Goal: Information Seeking & Learning: Find specific fact

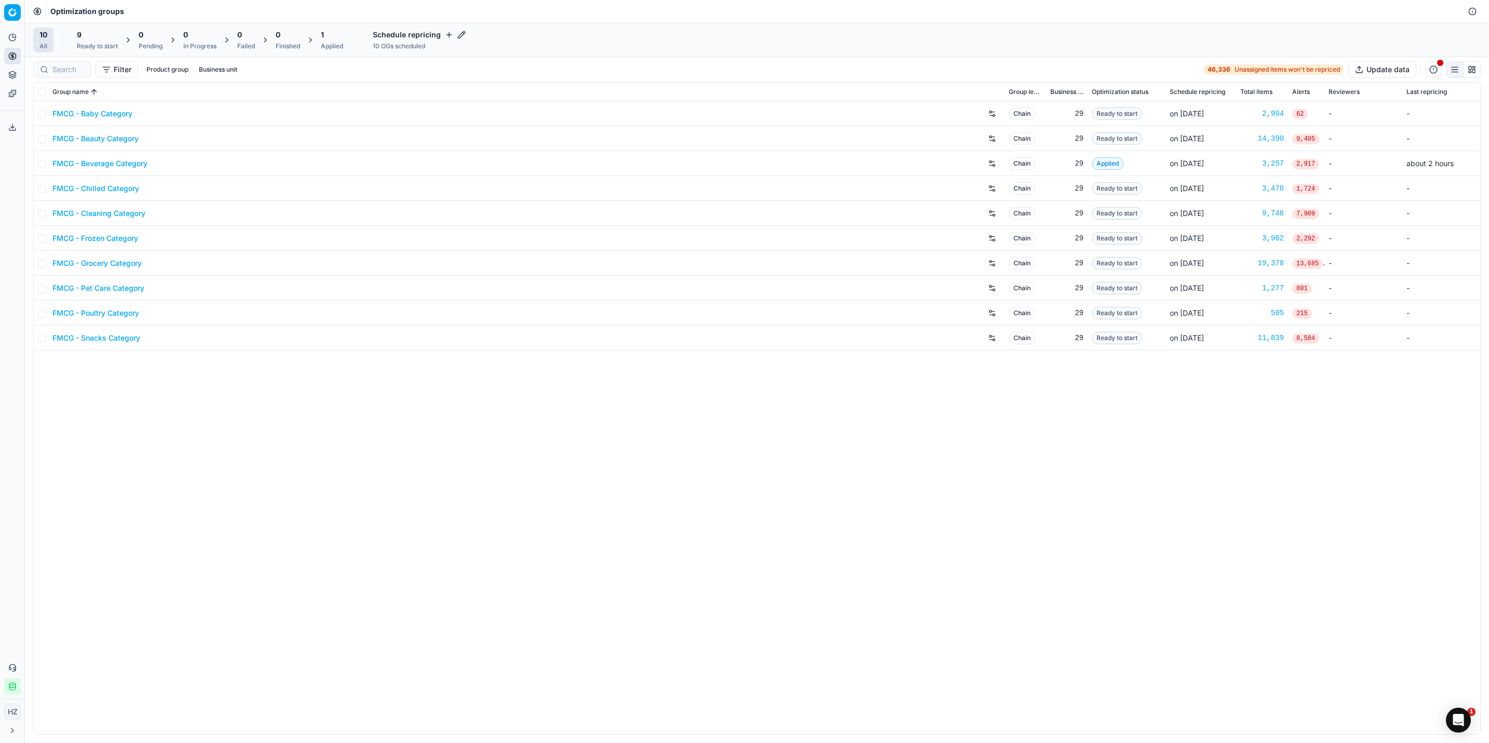
click at [105, 161] on link "FMCG - Beverage Category" at bounding box center [99, 163] width 95 height 10
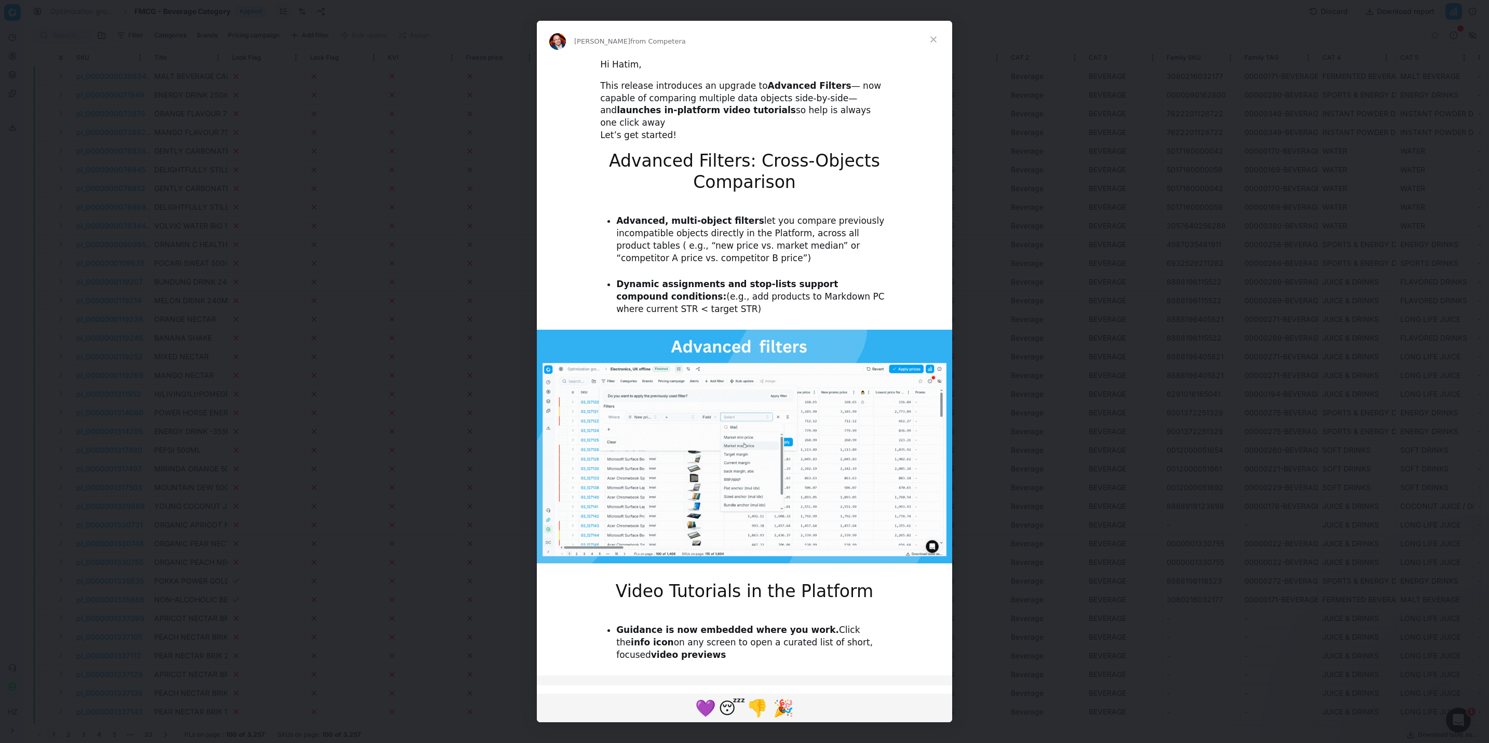
click at [896, 152] on div "Hi Hatim, This release introduces an upgrade to Advanced Filters — now capable …" at bounding box center [744, 673] width 415 height 1230
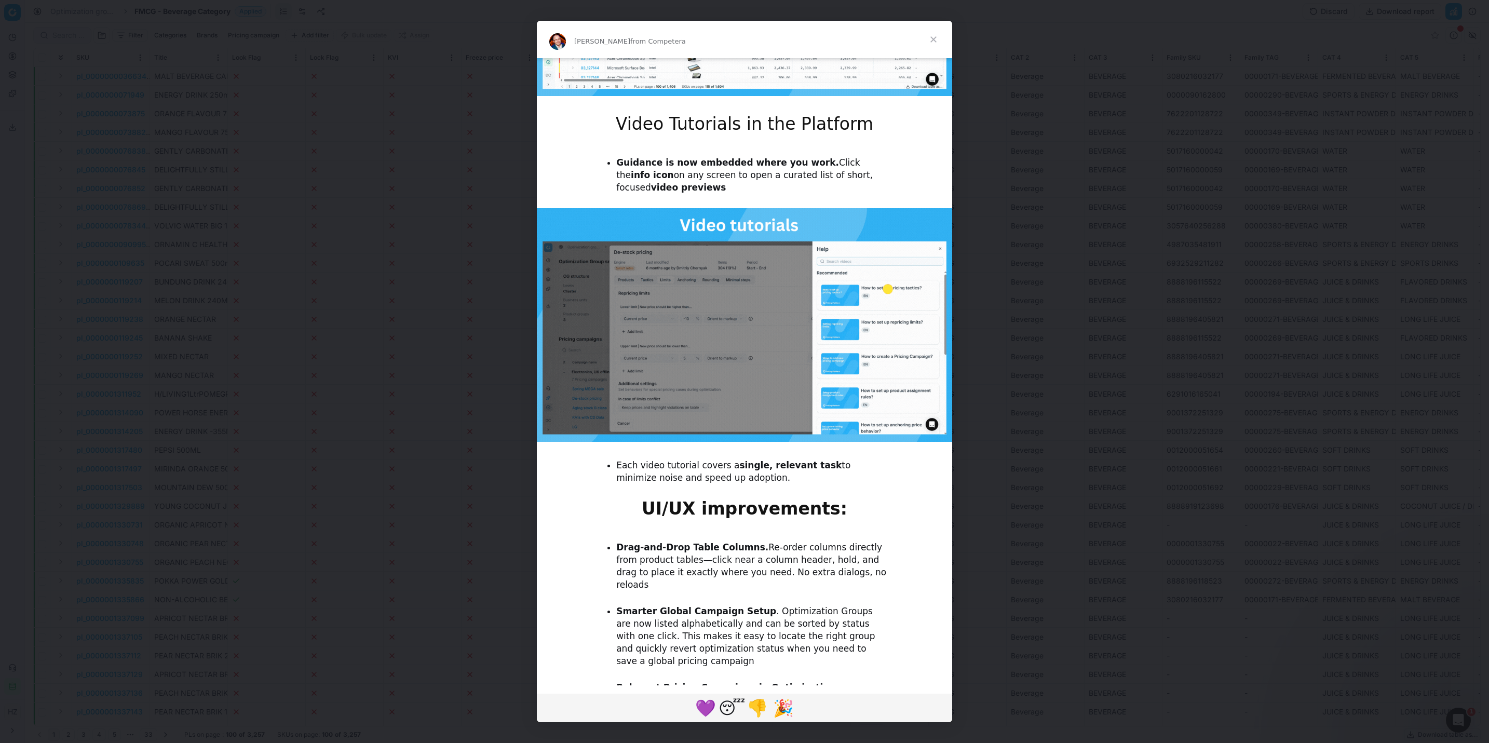
click at [929, 39] on span "Close" at bounding box center [933, 39] width 37 height 37
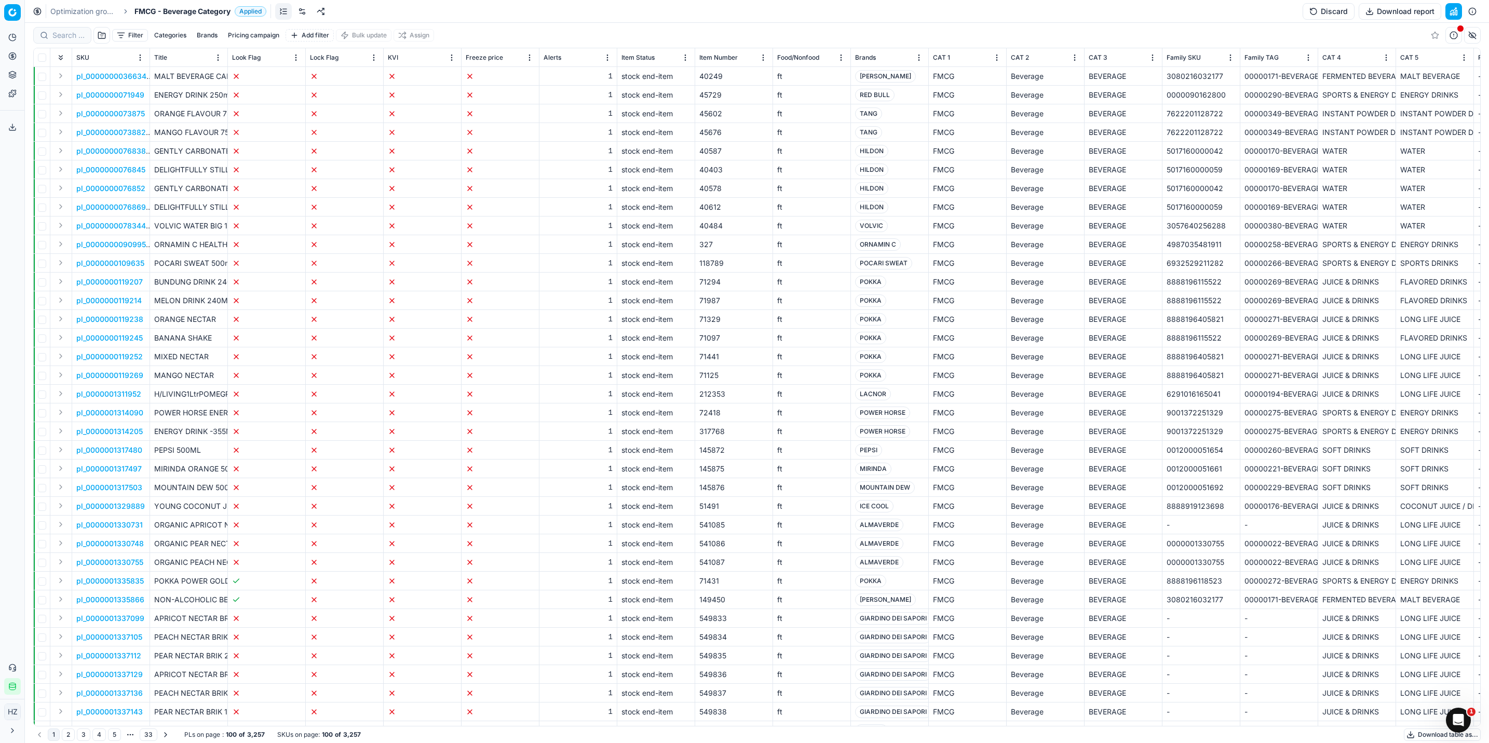
scroll to position [0, 0]
click at [65, 32] on input at bounding box center [109, 35] width 114 height 10
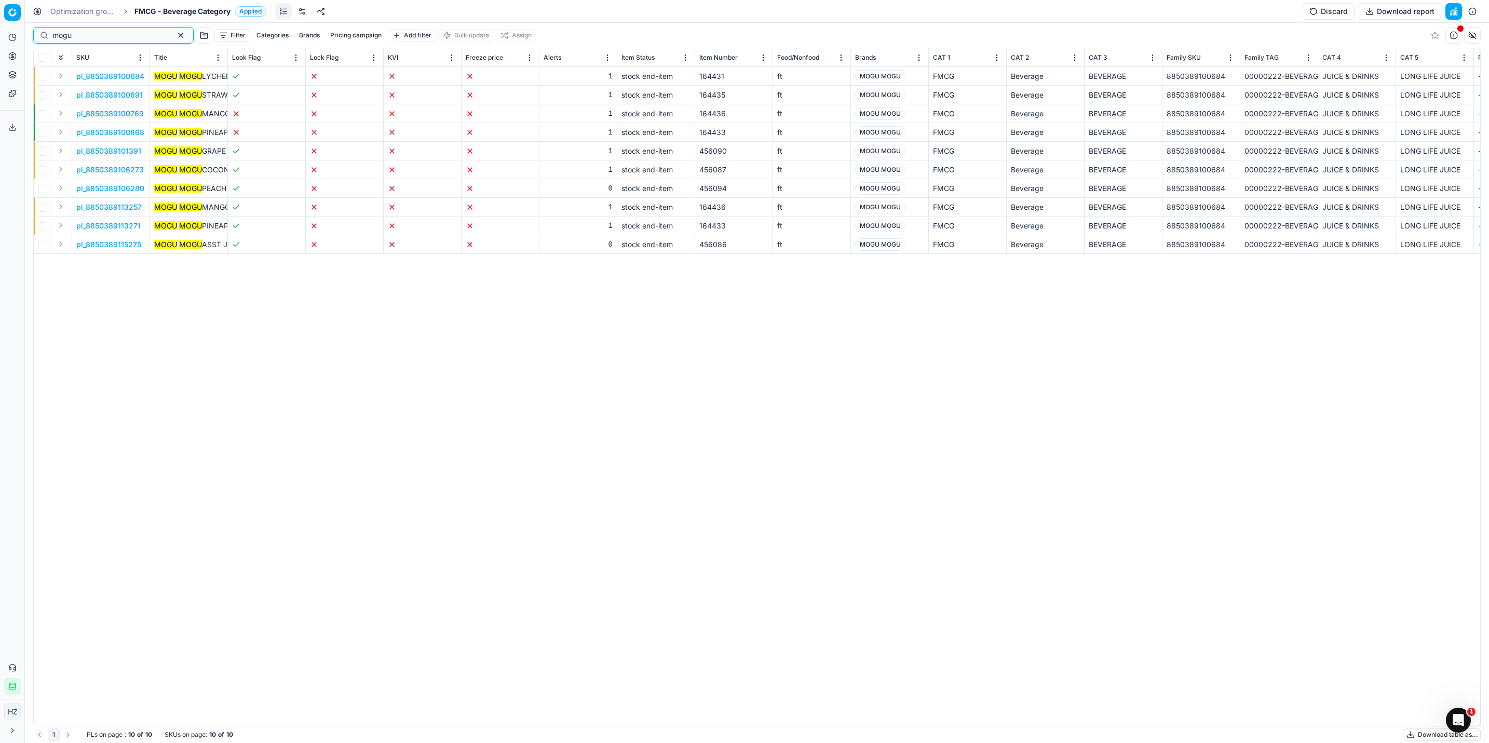
type input "mogu"
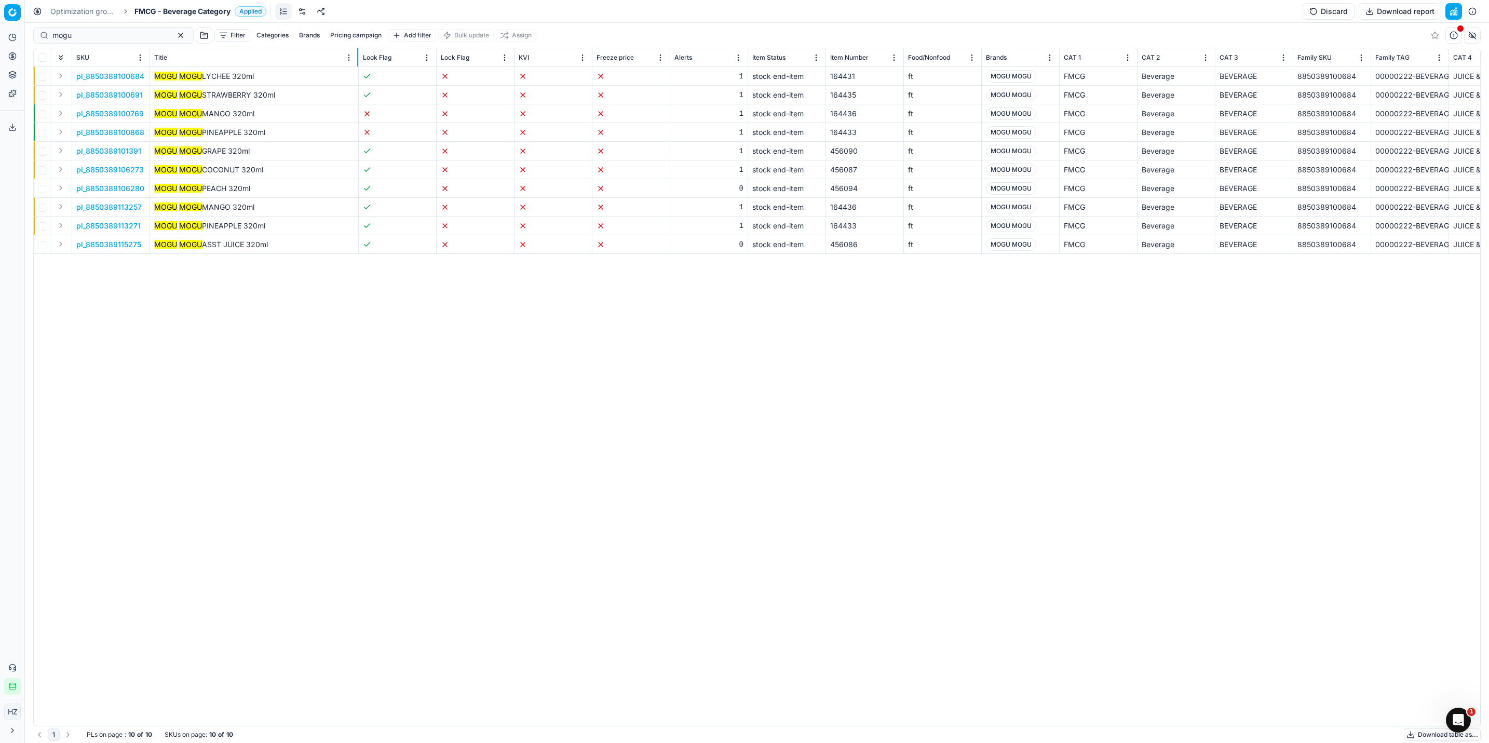
drag, startPoint x: 226, startPoint y: 57, endPoint x: 357, endPoint y: 62, distance: 131.0
click at [357, 62] on div at bounding box center [357, 57] width 1 height 18
click at [840, 625] on div "pl_8850389100684 MOGU MOGU LYCHEE 320ml 1 stock end-item 164431 ft MOGU MOGU FM…" at bounding box center [757, 396] width 1447 height 659
click at [55, 92] on button "Expand" at bounding box center [61, 94] width 12 height 12
click at [120, 111] on span "8850389100691" at bounding box center [104, 114] width 57 height 10
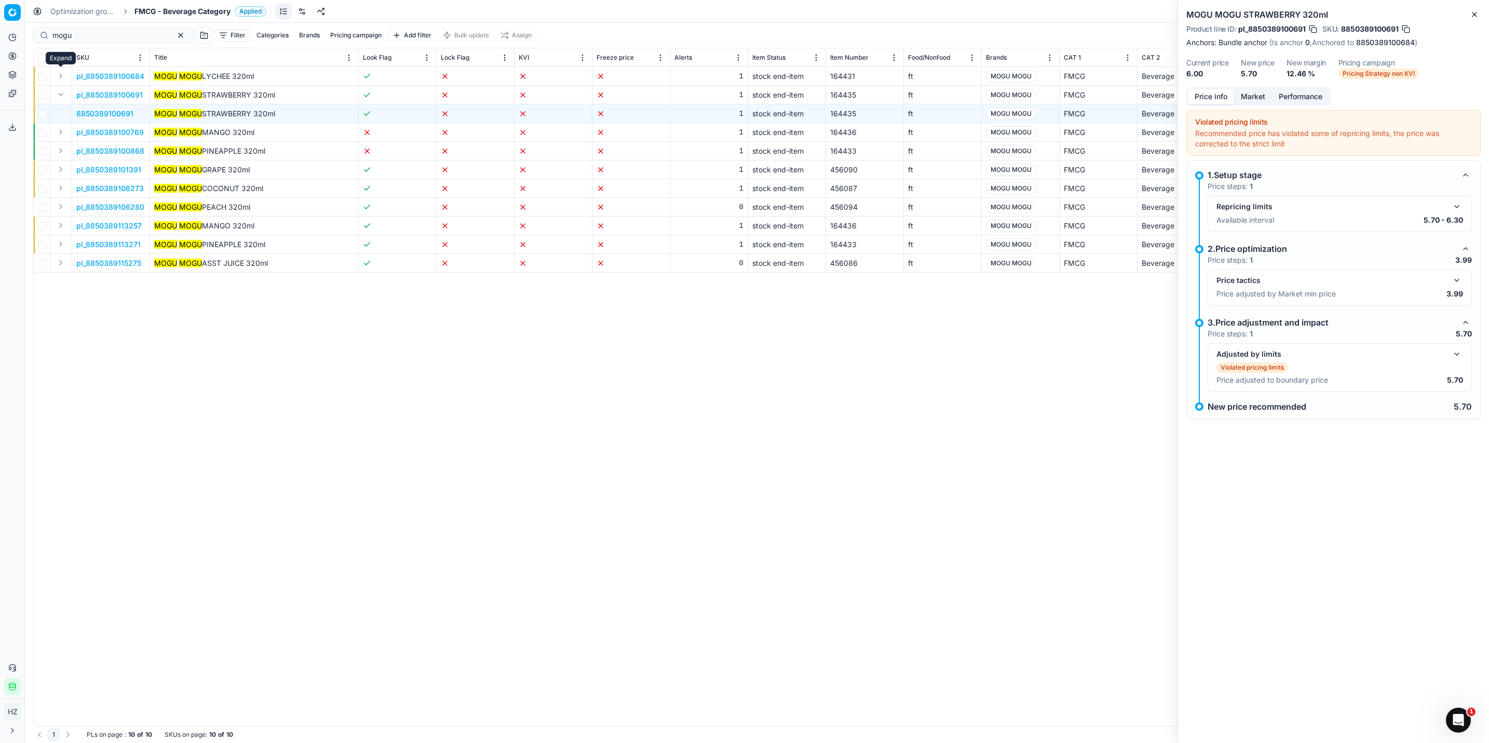
click at [57, 75] on button "Expand" at bounding box center [61, 76] width 12 height 12
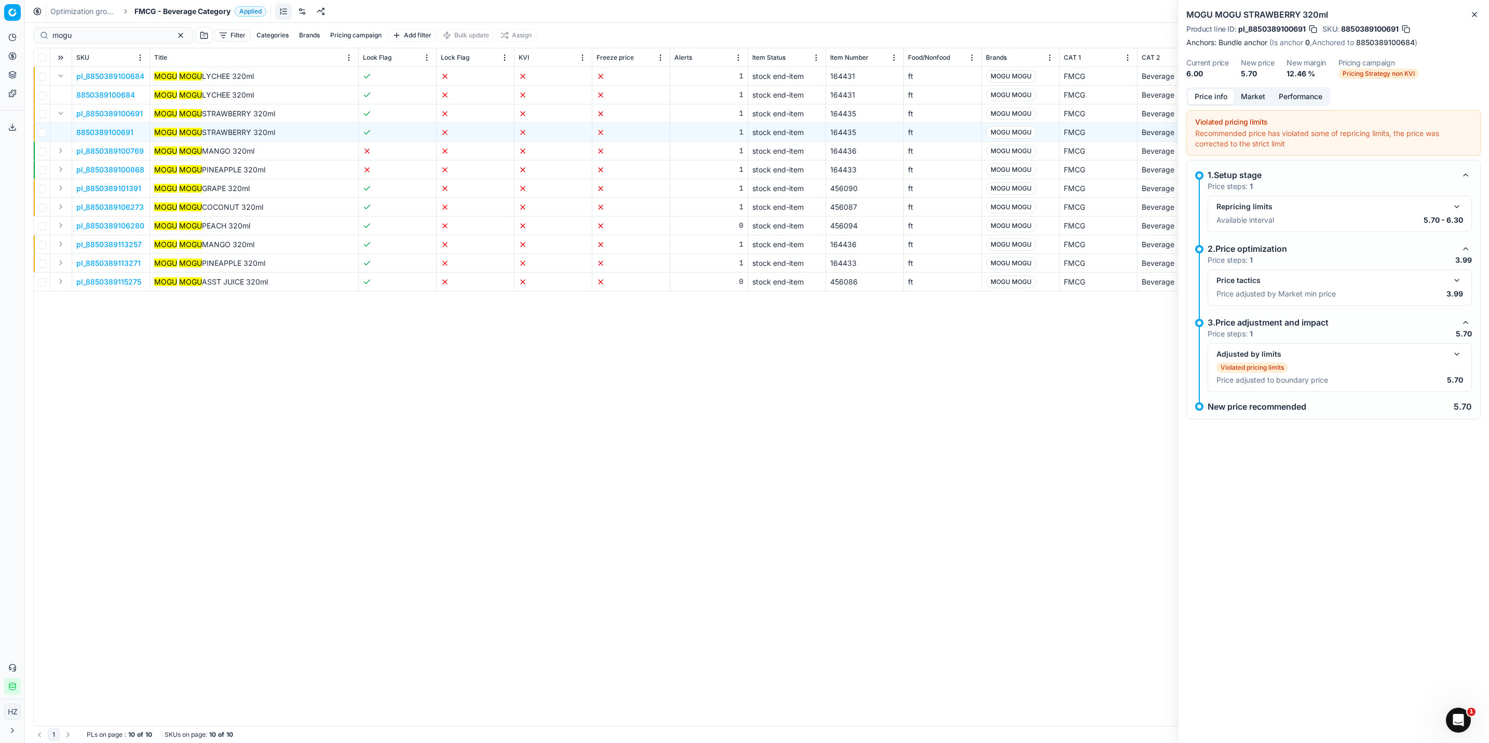
click at [83, 97] on span "8850389100684" at bounding box center [105, 95] width 59 height 10
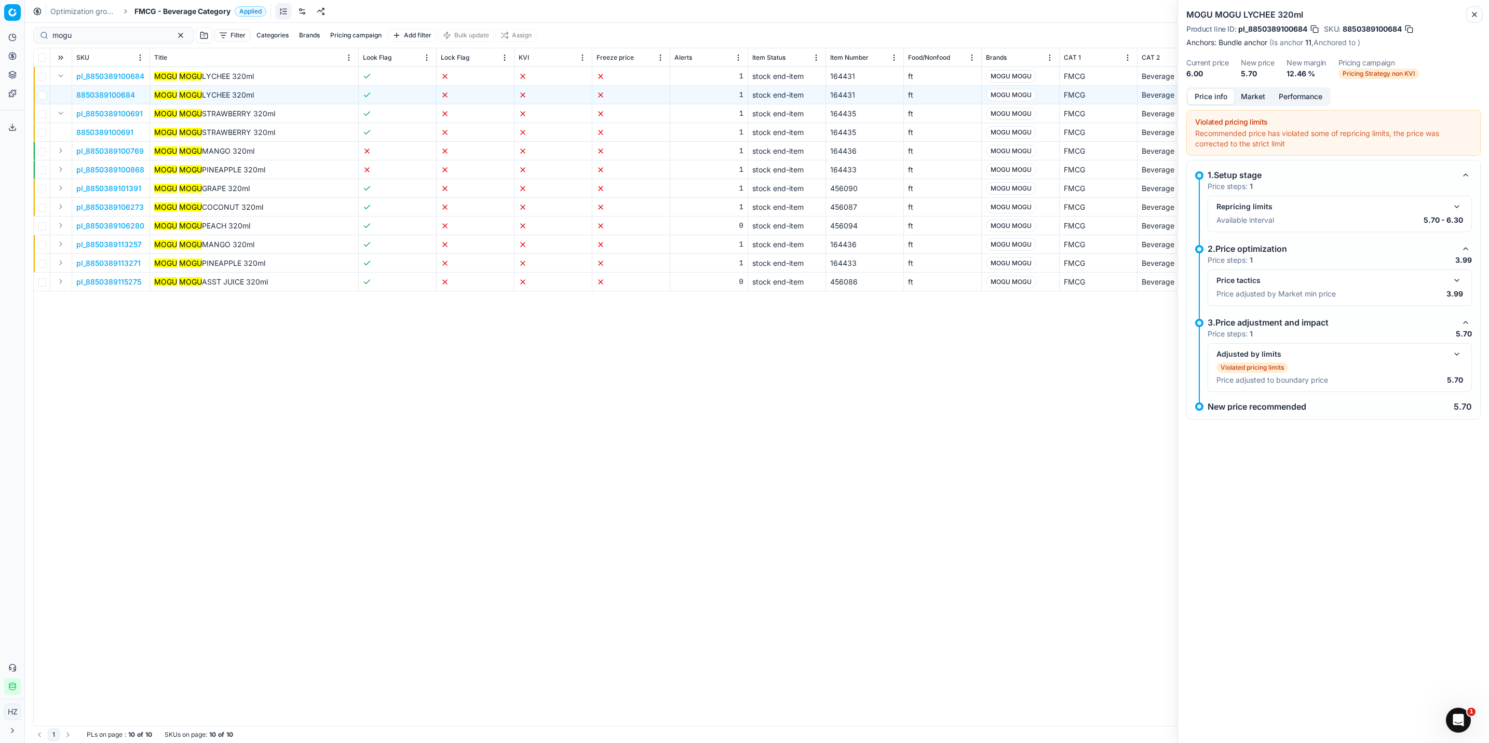
click at [1477, 19] on button "Close" at bounding box center [1475, 14] width 12 height 12
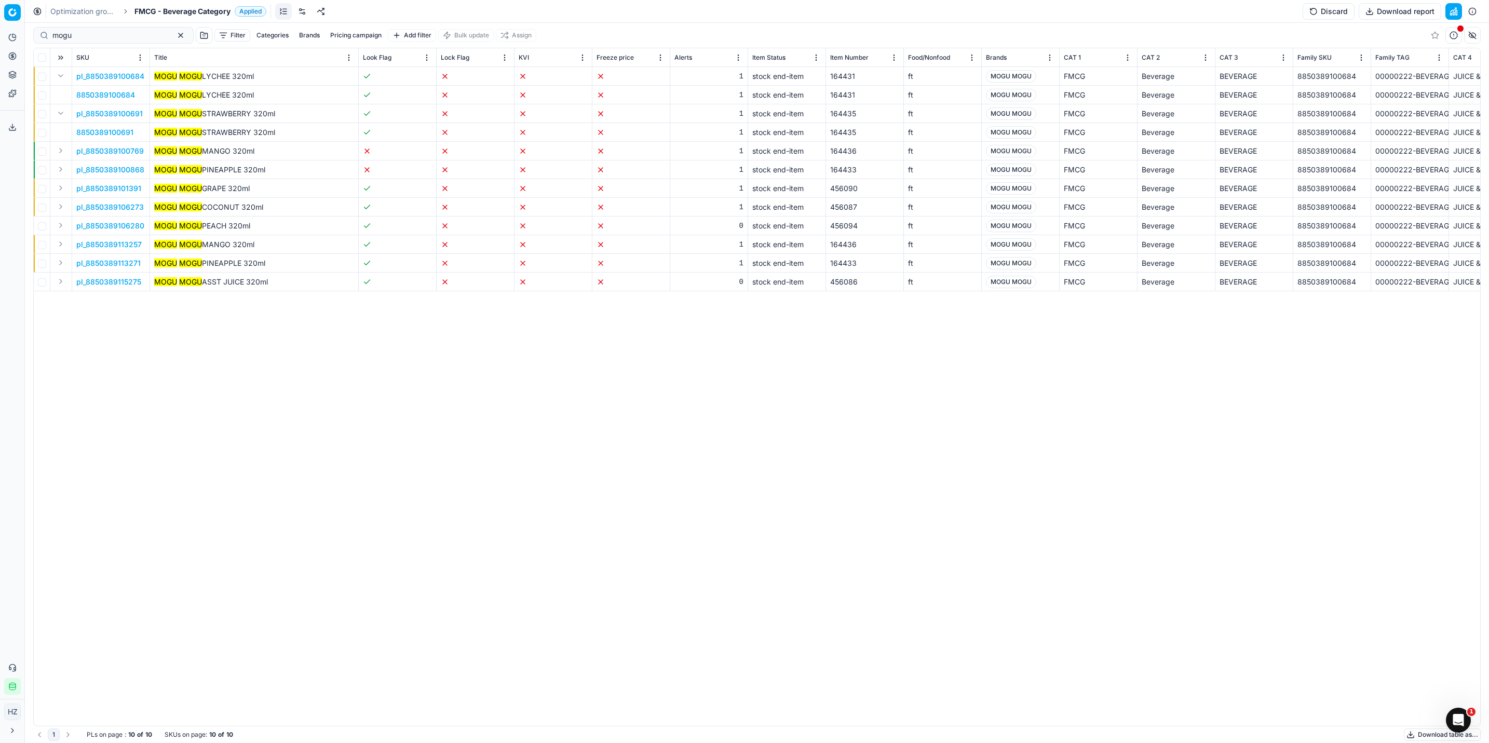
click at [1474, 15] on button "button" at bounding box center [1472, 11] width 17 height 17
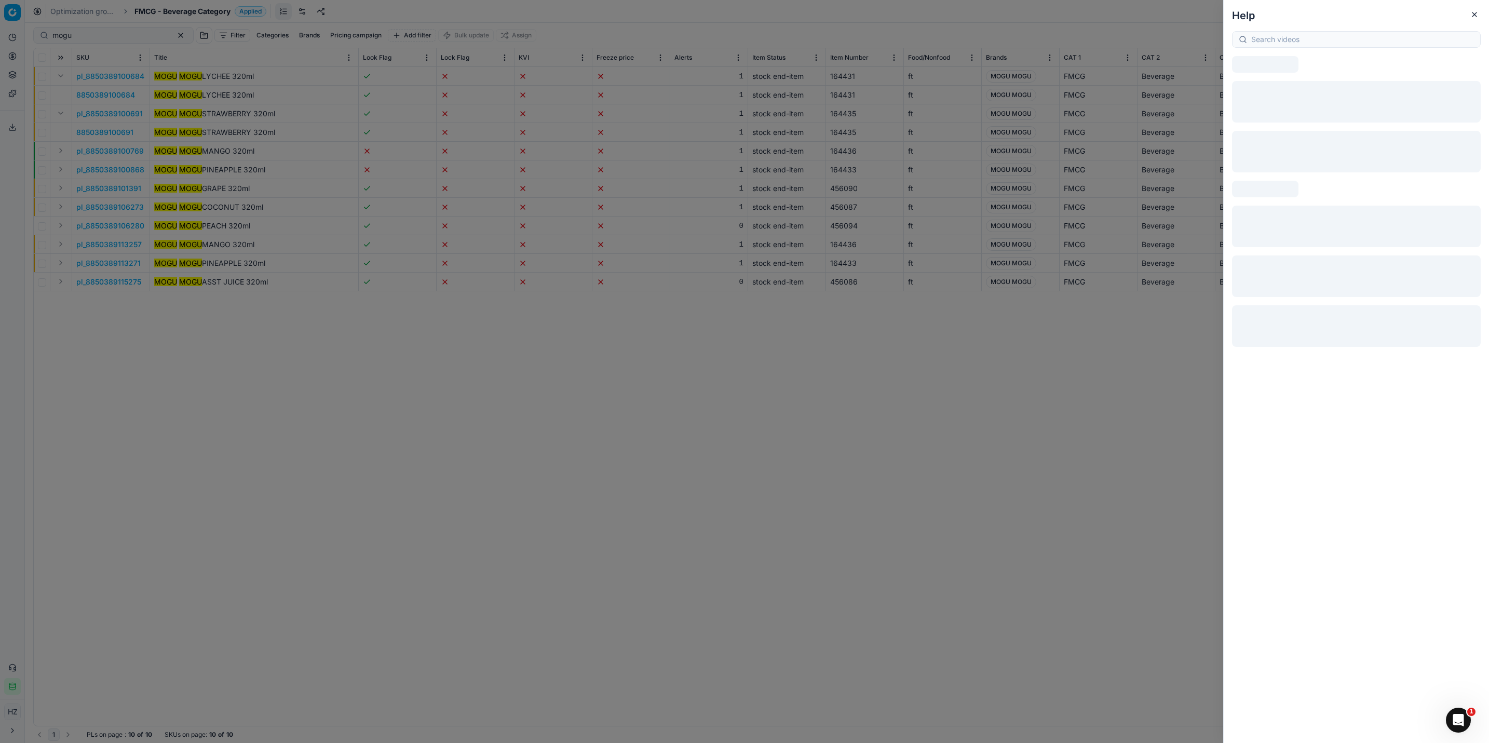
click at [898, 495] on div at bounding box center [744, 371] width 1489 height 743
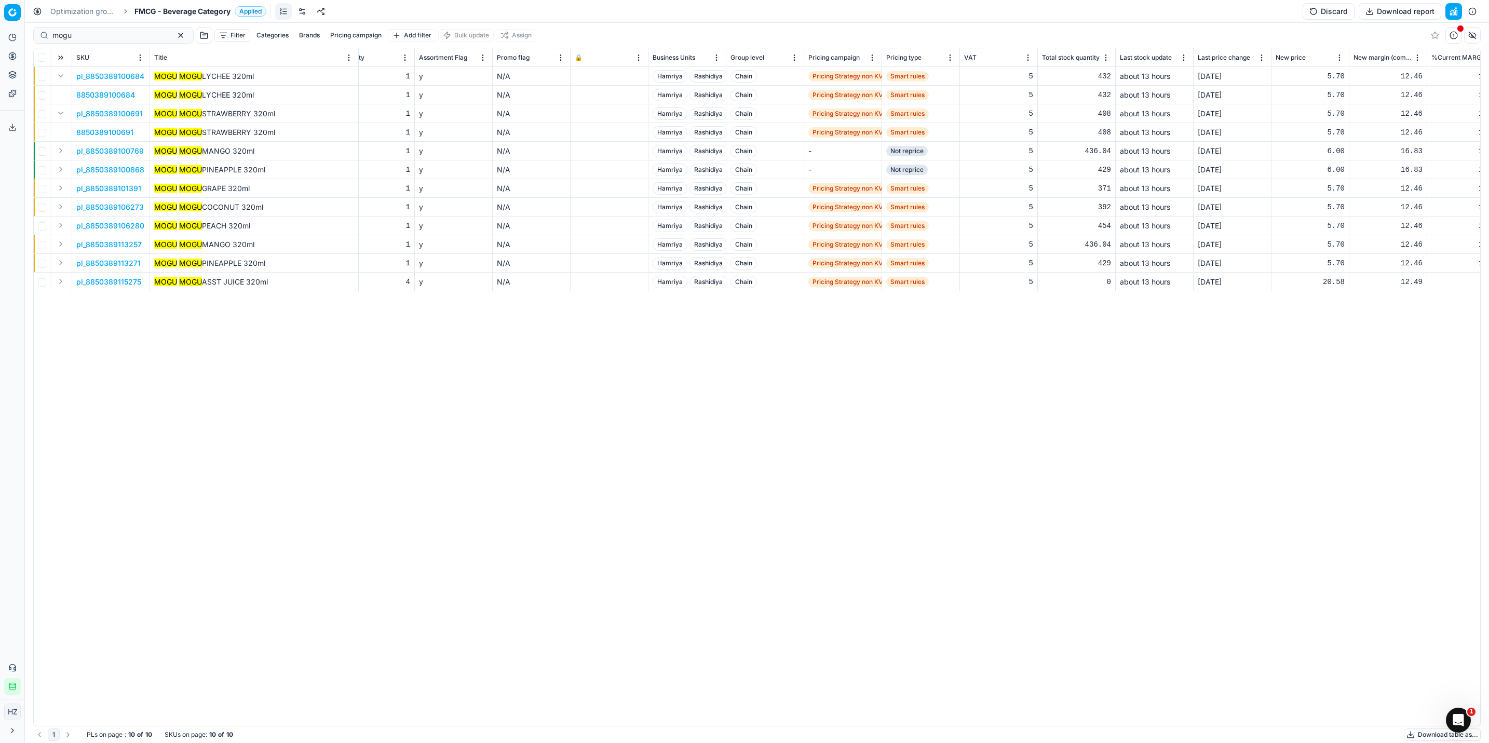
scroll to position [0, 2391]
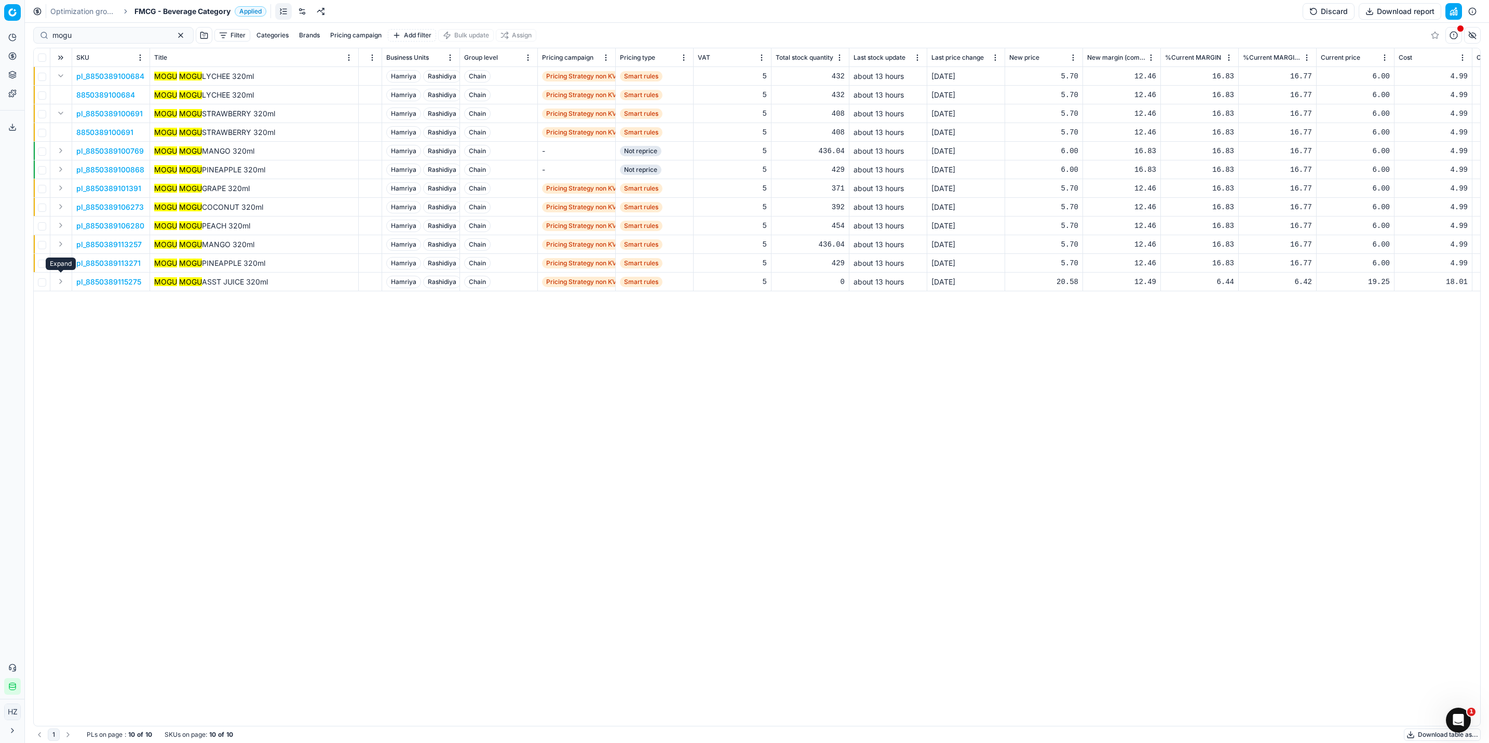
click at [59, 282] on button "Expand" at bounding box center [61, 281] width 12 height 12
click at [92, 298] on span "8850389115275" at bounding box center [104, 300] width 56 height 10
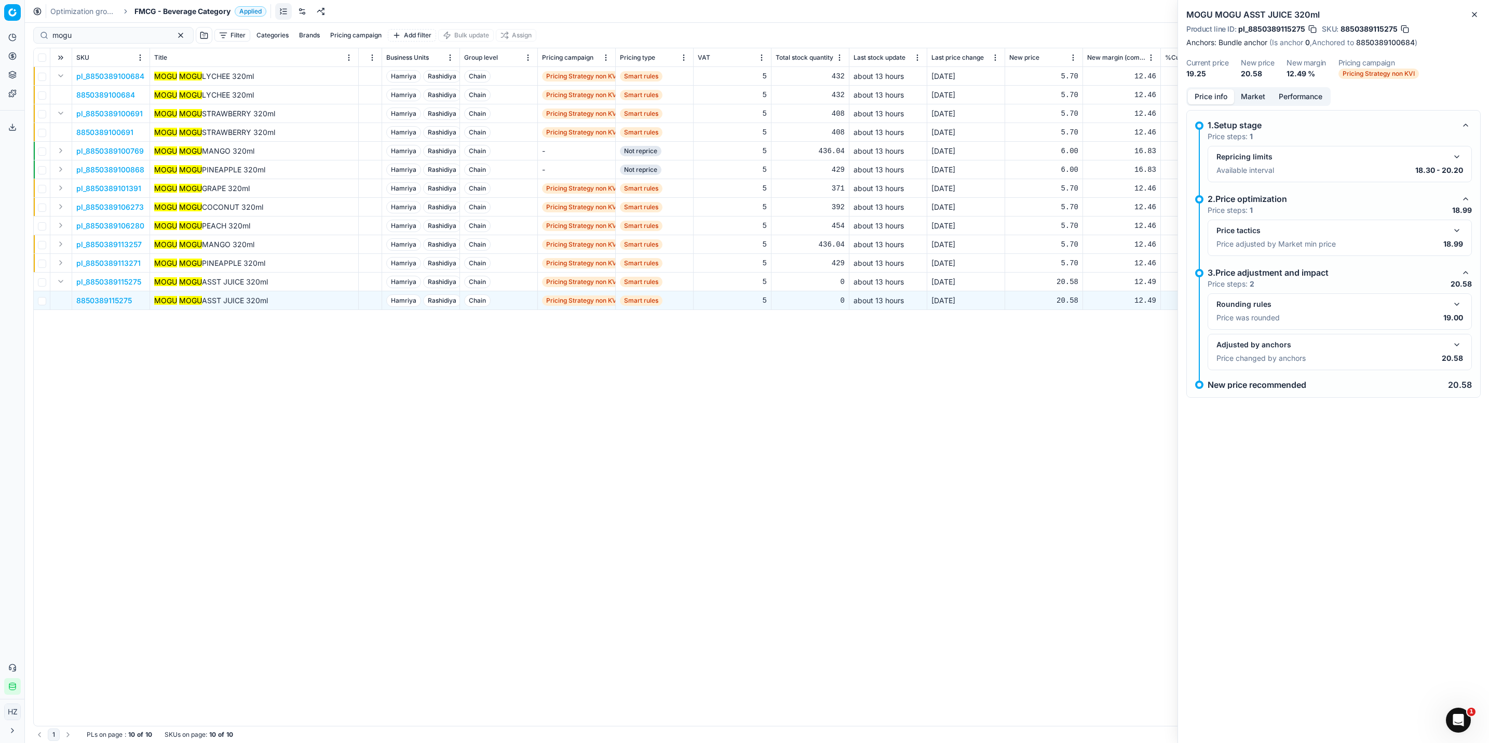
click at [1456, 158] on button "button" at bounding box center [1457, 157] width 12 height 12
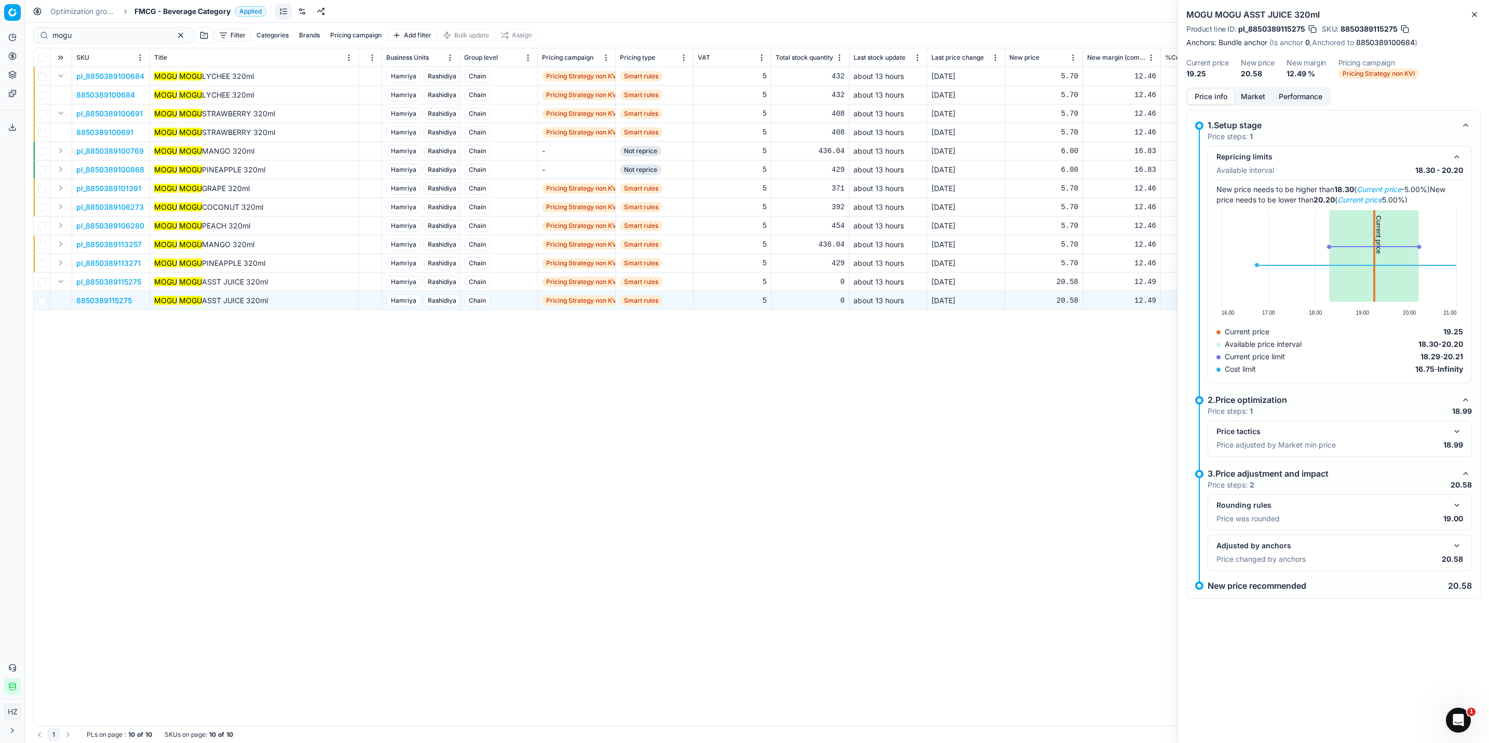
click at [1457, 550] on button "button" at bounding box center [1457, 546] width 12 height 12
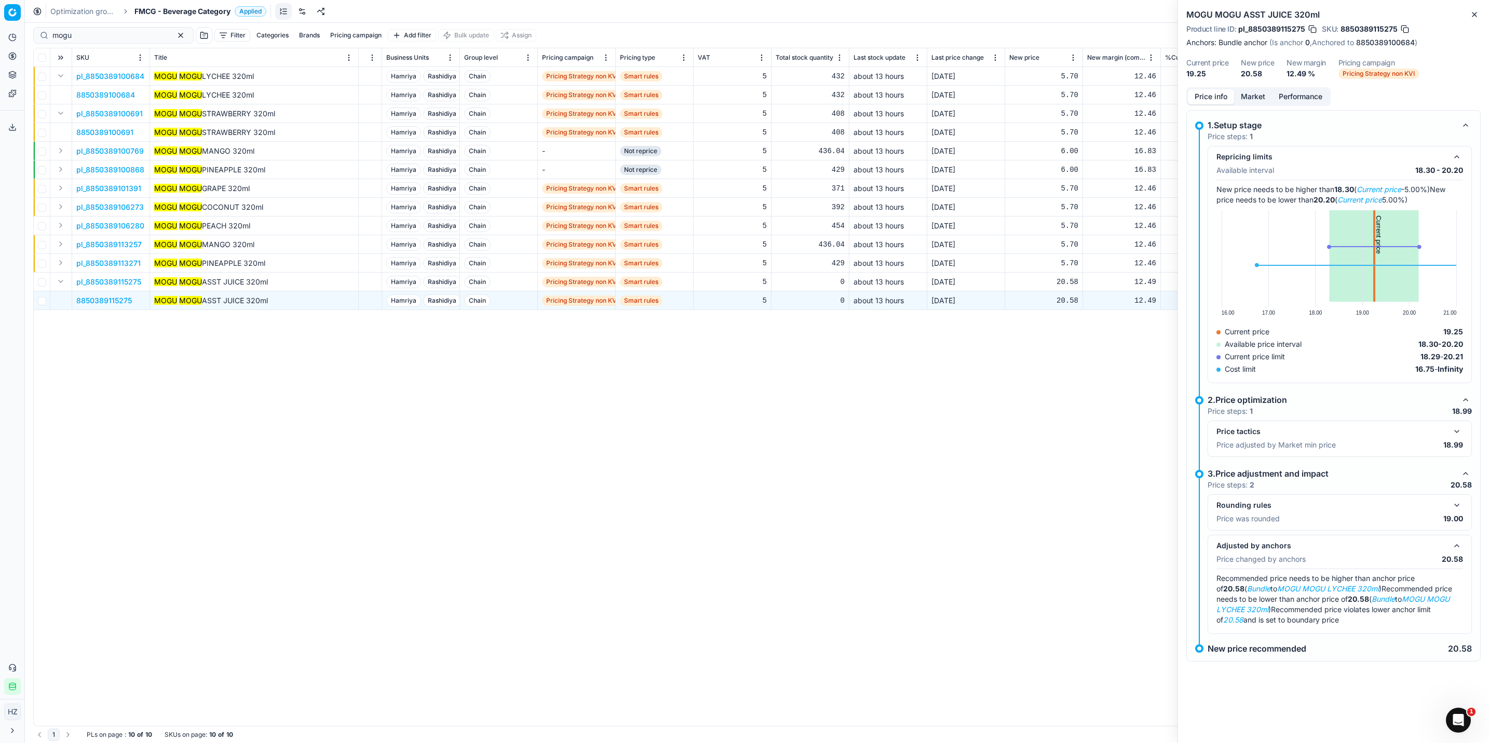
click at [1459, 503] on button "button" at bounding box center [1457, 505] width 12 height 12
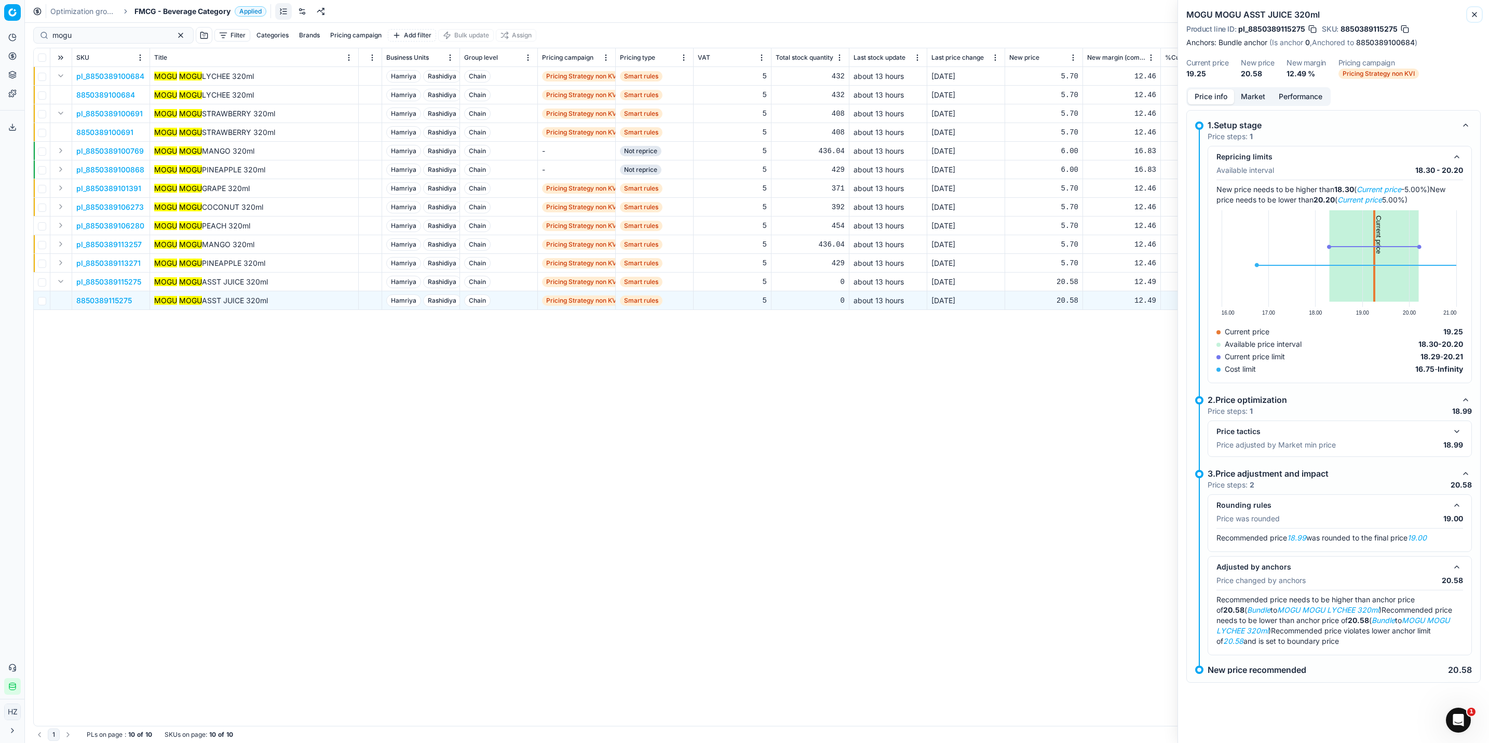
click at [1474, 12] on icon "button" at bounding box center [1475, 14] width 8 height 8
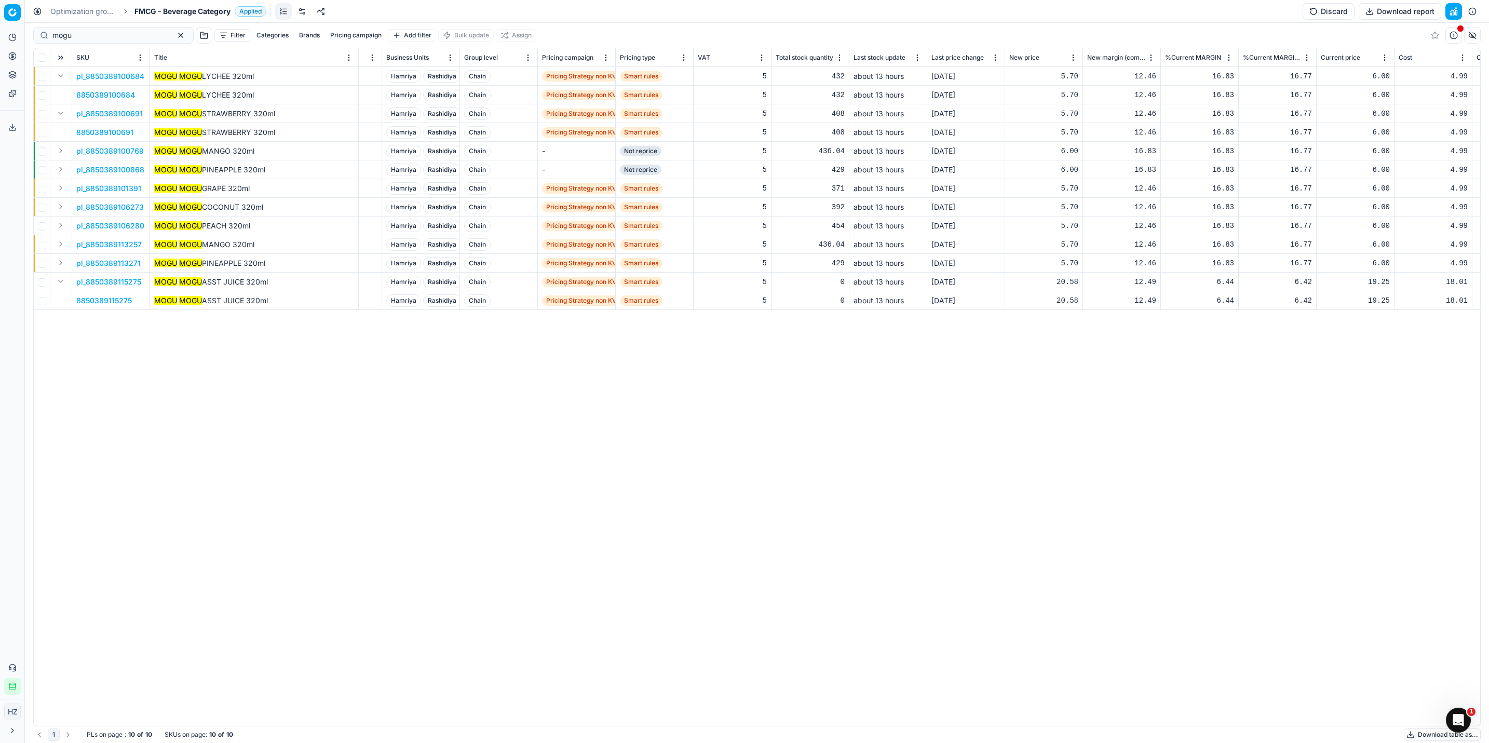
click at [129, 299] on span "8850389115275" at bounding box center [104, 300] width 56 height 10
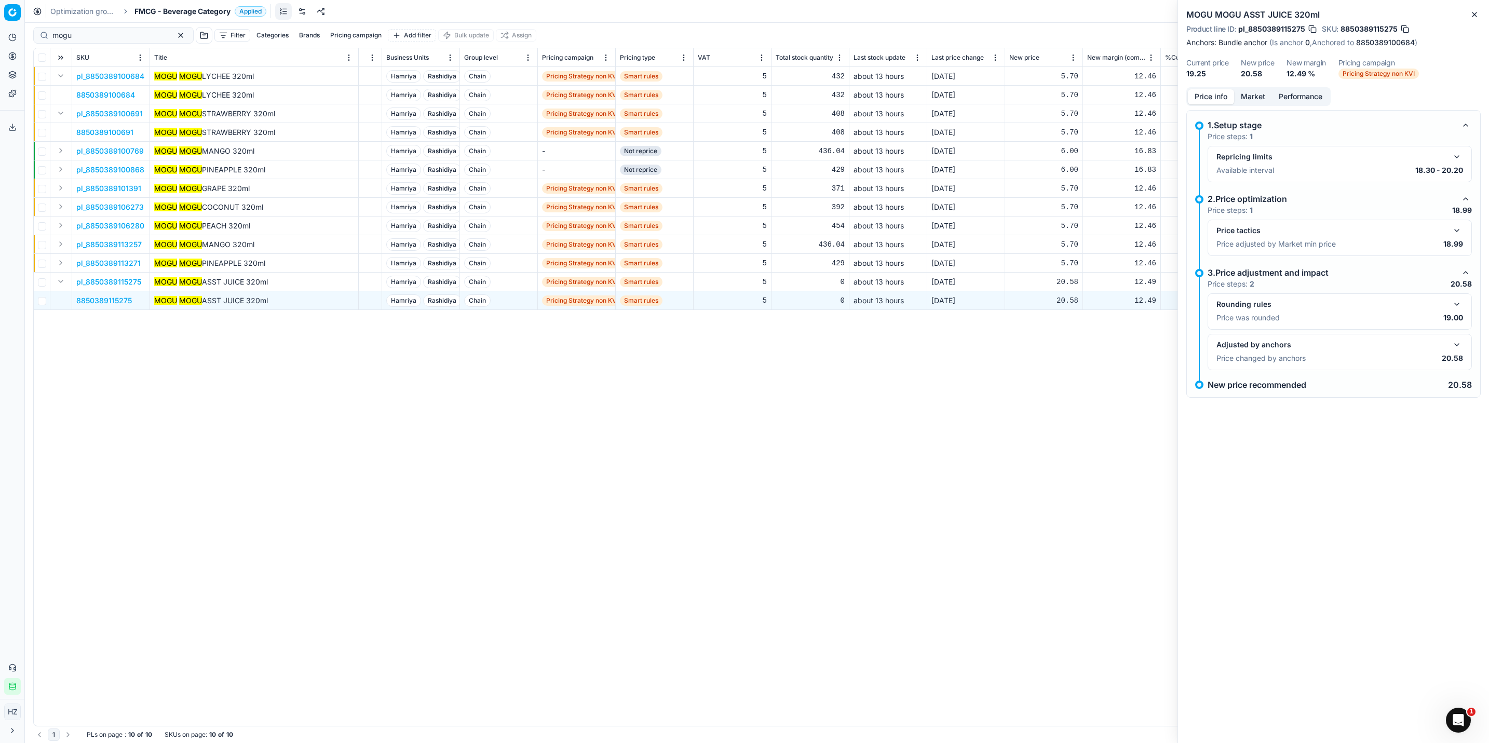
click at [1379, 39] on link "8850389100684" at bounding box center [1385, 42] width 59 height 10
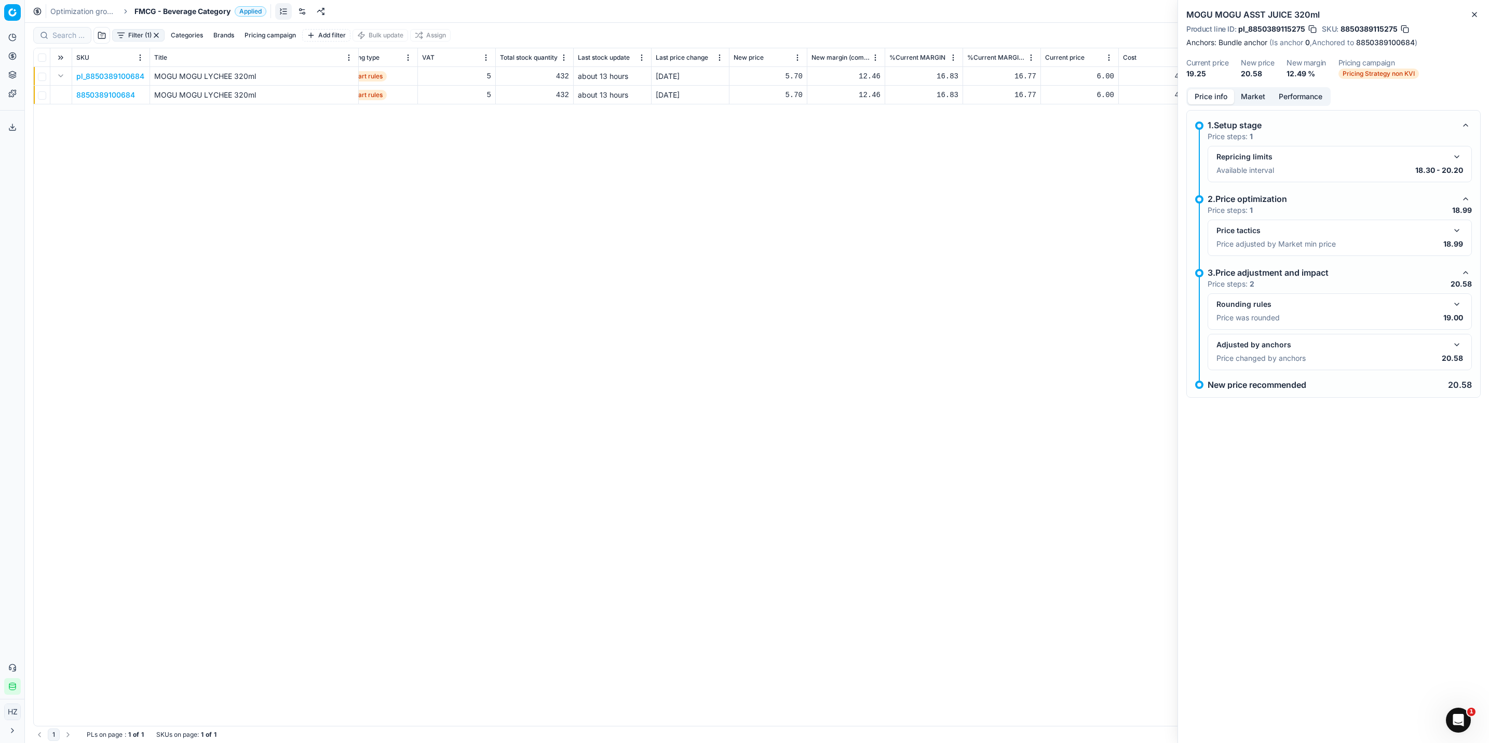
scroll to position [0, 2719]
drag, startPoint x: 1309, startPoint y: 110, endPoint x: 1147, endPoint y: 289, distance: 241.9
drag, startPoint x: 1147, startPoint y: 289, endPoint x: 105, endPoint y: 95, distance: 1059.5
click at [106, 99] on p "8850389100684" at bounding box center [105, 95] width 59 height 10
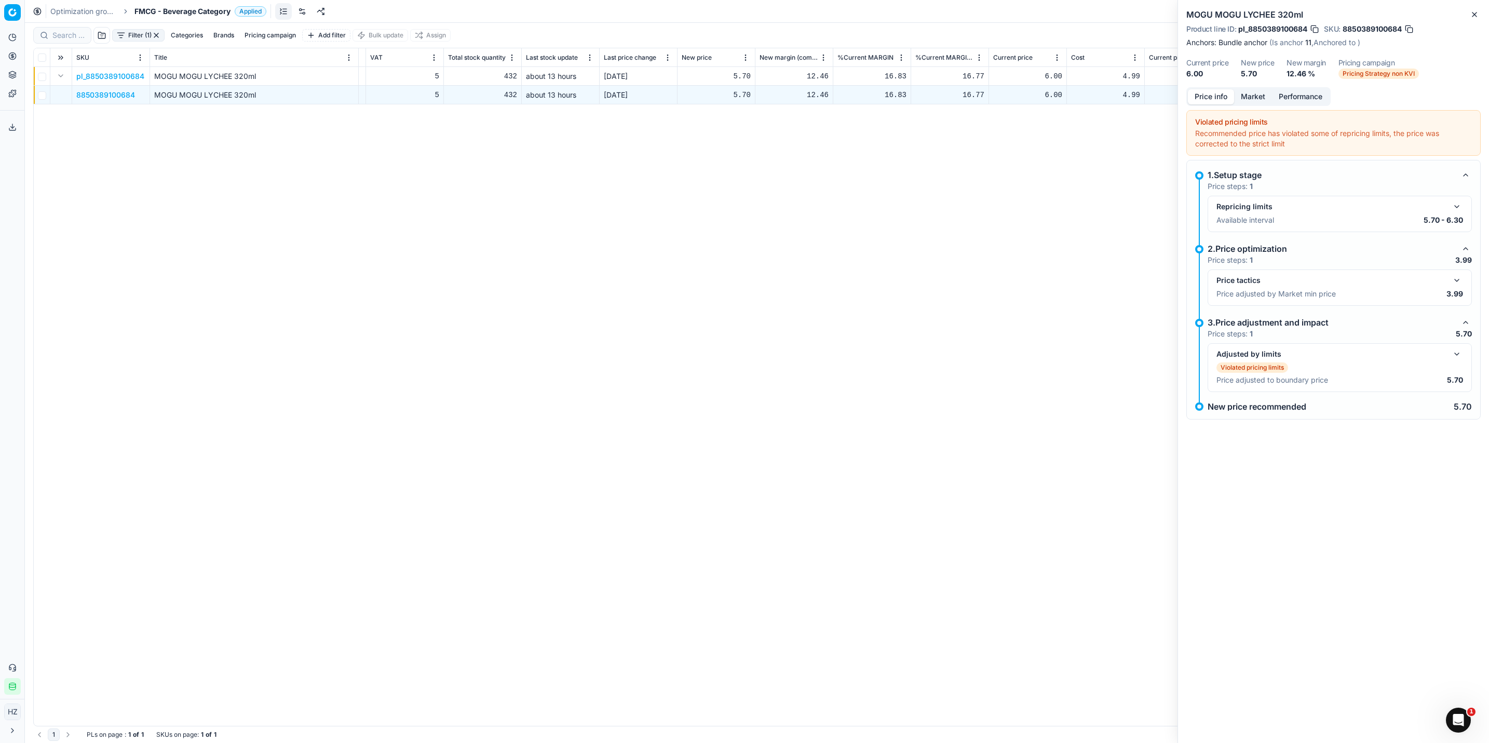
click at [104, 95] on p "8850389100684" at bounding box center [105, 95] width 59 height 10
click at [110, 92] on p "8850389100684" at bounding box center [105, 95] width 59 height 10
drag, startPoint x: 1479, startPoint y: 15, endPoint x: 1466, endPoint y: 12, distance: 13.1
click at [1478, 15] on button "Close" at bounding box center [1475, 14] width 12 height 12
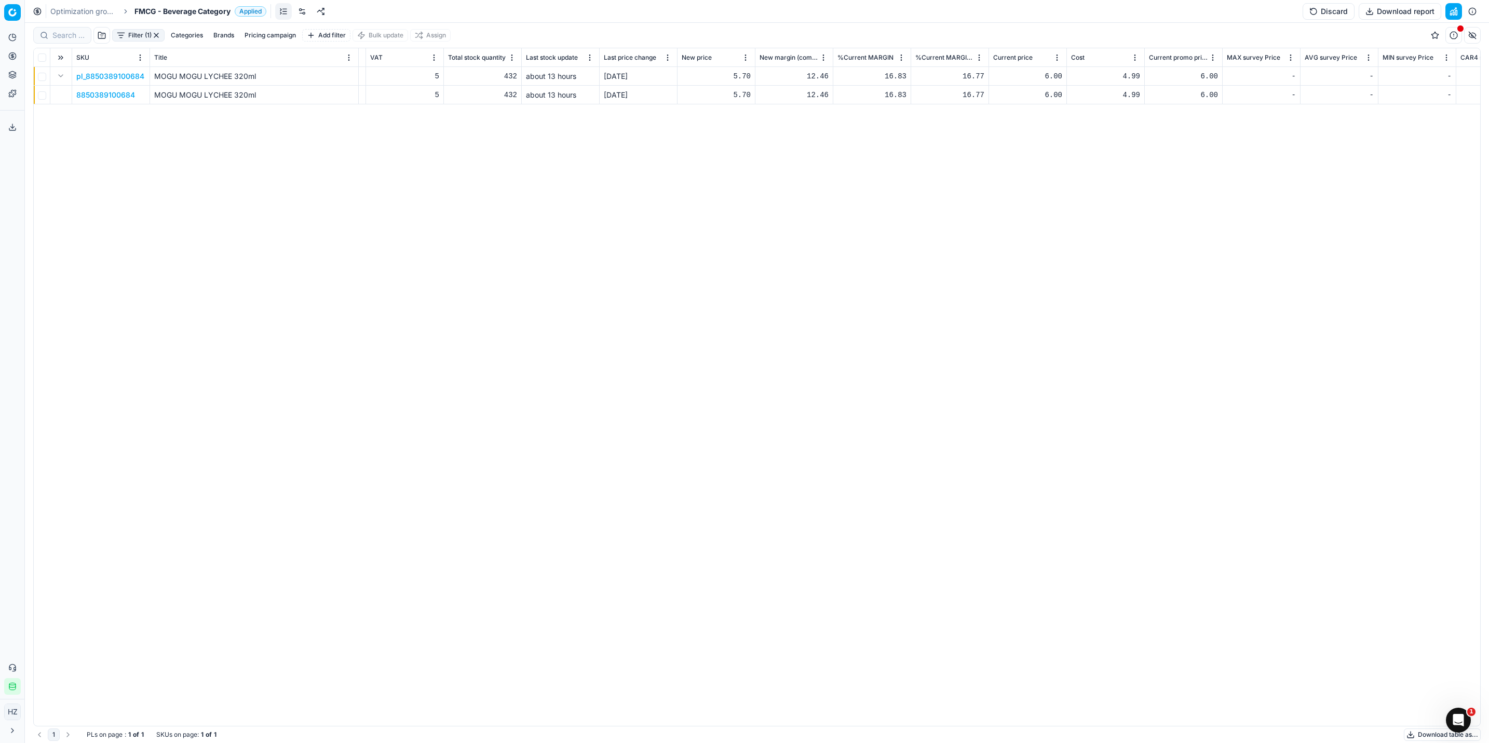
type input "mogu"
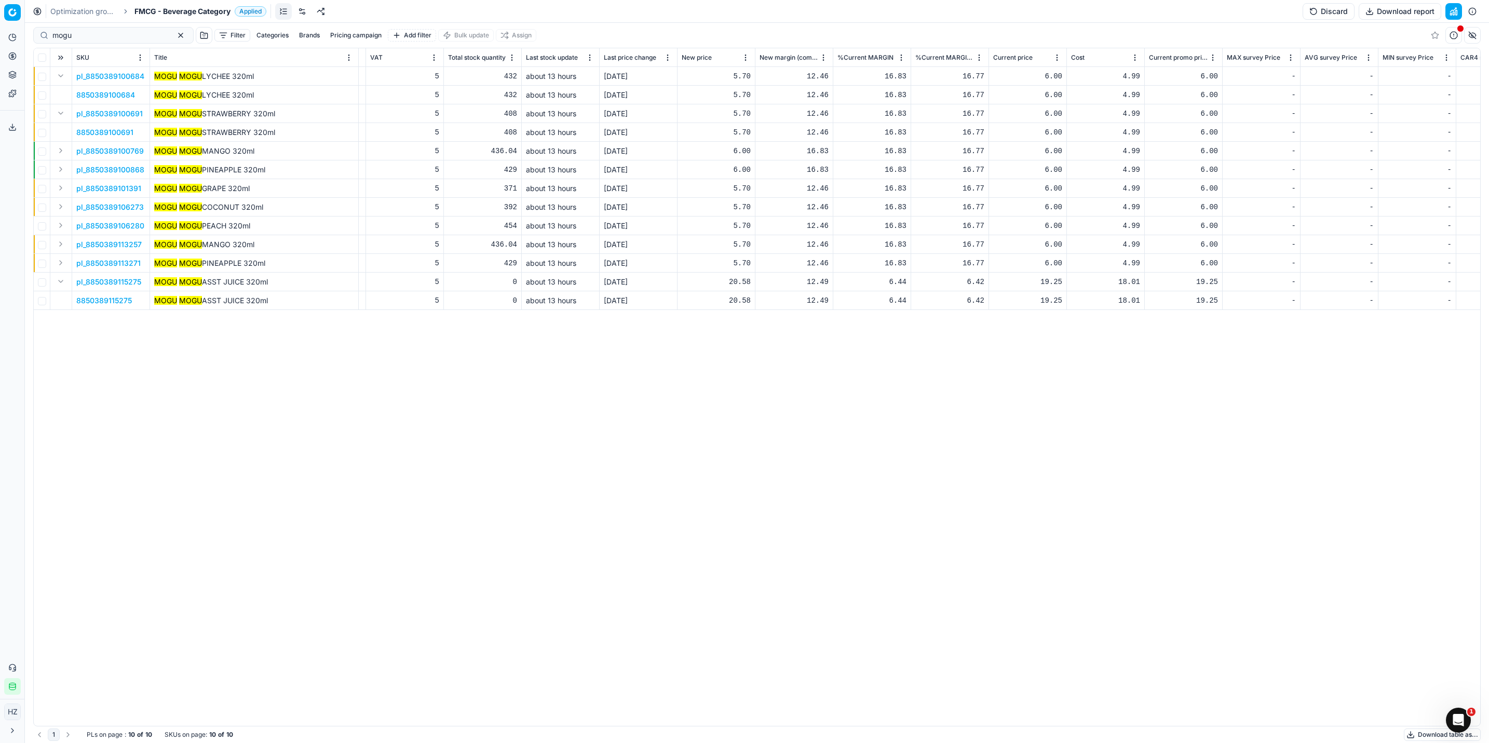
click at [104, 296] on span "8850389115275" at bounding box center [104, 300] width 56 height 10
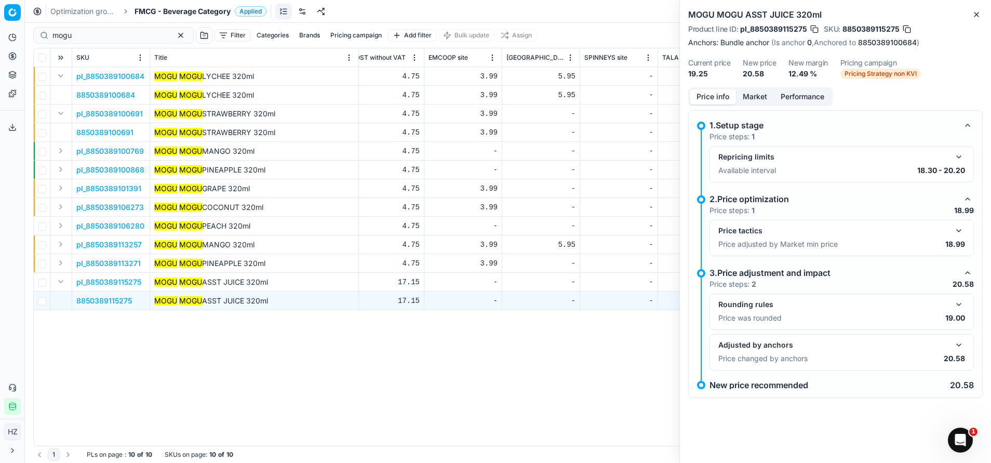
scroll to position [0, 4993]
click at [975, 13] on icon "button" at bounding box center [976, 14] width 4 height 4
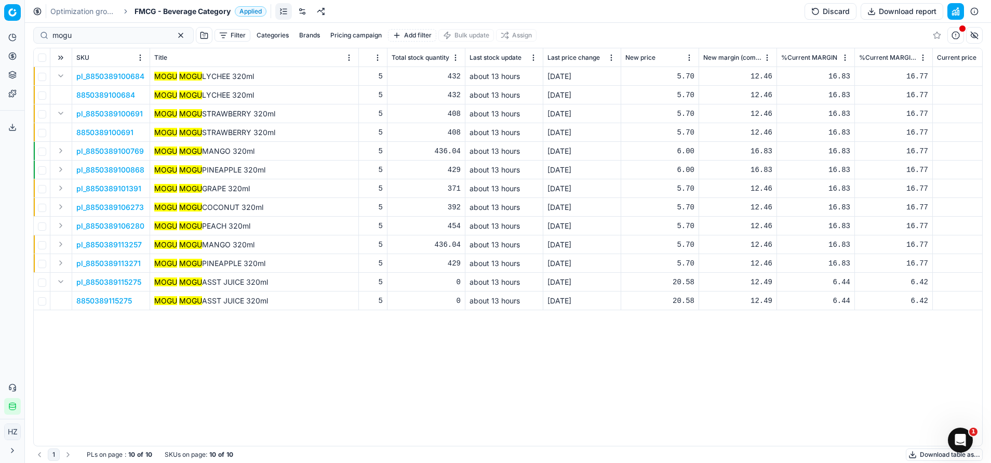
scroll to position [0, 2771]
drag, startPoint x: 475, startPoint y: 432, endPoint x: 484, endPoint y: 432, distance: 9.4
click at [484, 432] on div "SKU Title Look Flag Lock Flag KVI Freeze price Alerts Item Status Item Number F…" at bounding box center [508, 246] width 948 height 397
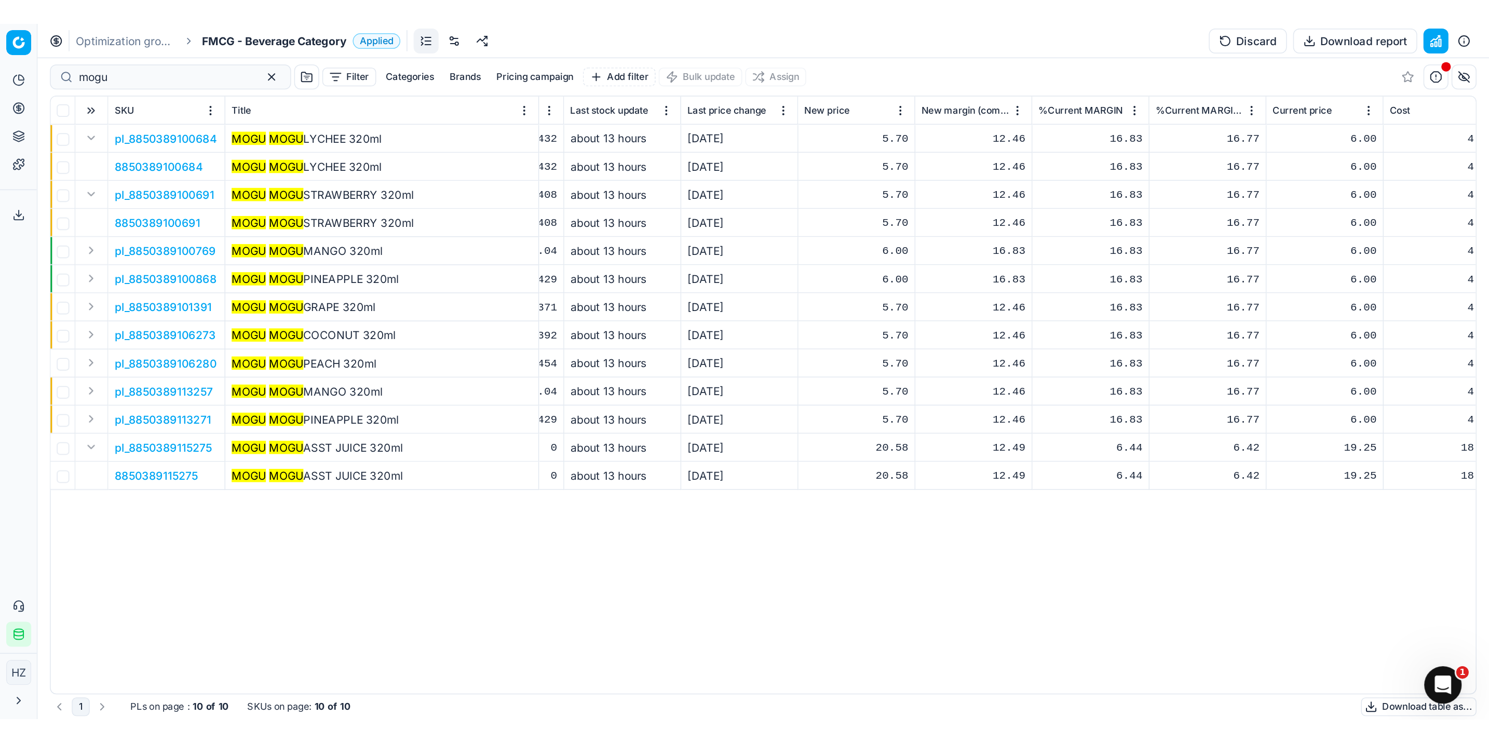
scroll to position [0, 2906]
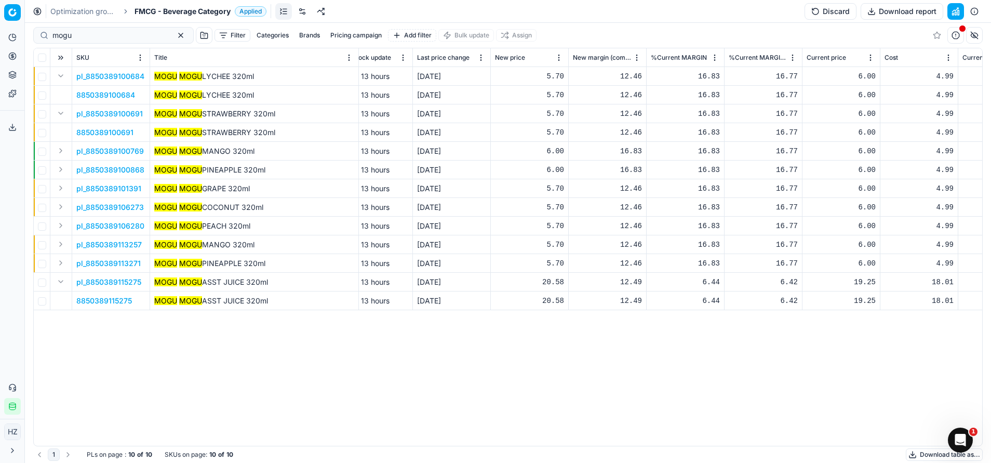
click at [594, 365] on div "SKU Title Look Flag Lock Flag KVI Freeze price Alerts Item Status Item Number F…" at bounding box center [508, 246] width 948 height 397
click at [198, 344] on div "SKU Title Look Flag Lock Flag KVI Freeze price Alerts Item Status Item Number F…" at bounding box center [508, 246] width 948 height 397
